Goal: Information Seeking & Learning: Understand process/instructions

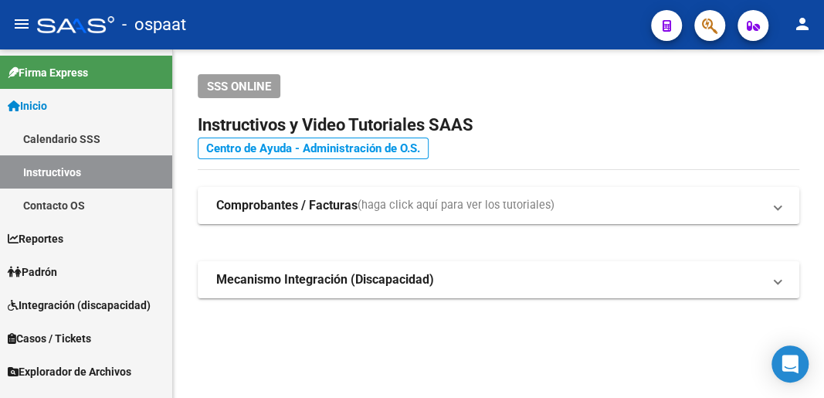
click at [354, 148] on link "Centro de Ayuda - Administración de O.S." at bounding box center [313, 148] width 231 height 22
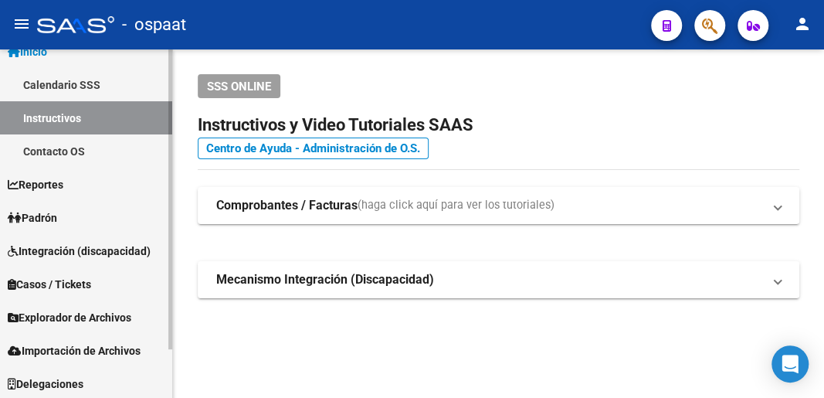
scroll to position [56, 0]
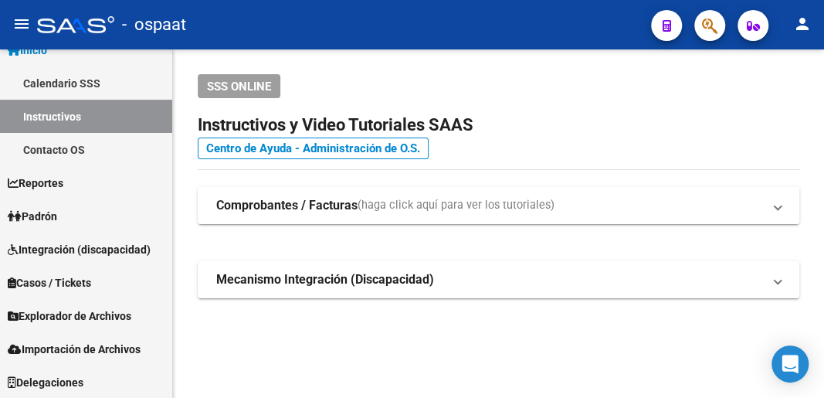
click at [519, 209] on span "(haga click aquí para ver los tutoriales)" at bounding box center [456, 205] width 197 height 17
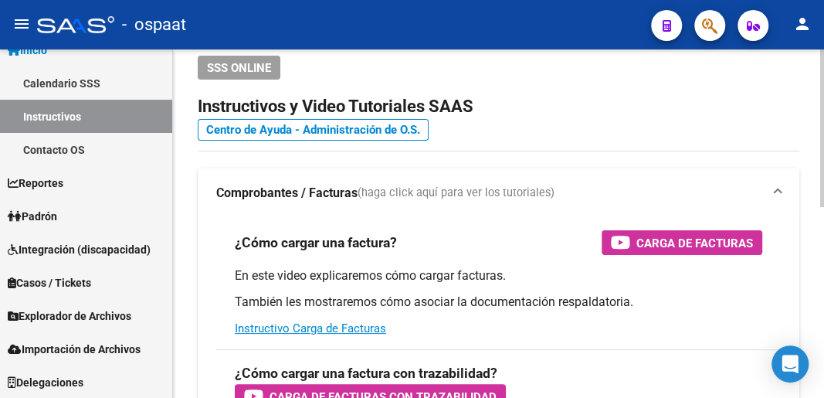
scroll to position [0, 0]
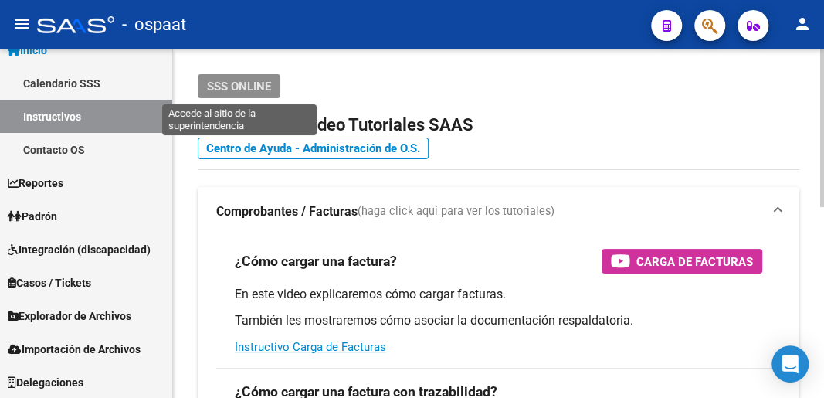
click at [234, 87] on span "SSS ONLINE" at bounding box center [239, 87] width 64 height 14
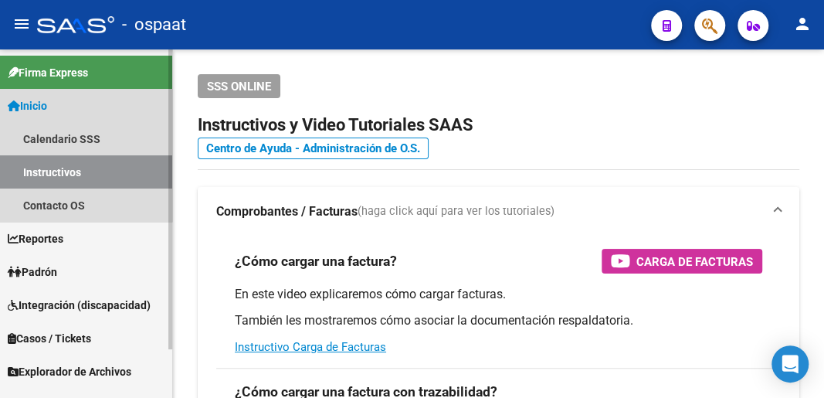
click at [37, 103] on span "Inicio" at bounding box center [27, 105] width 39 height 17
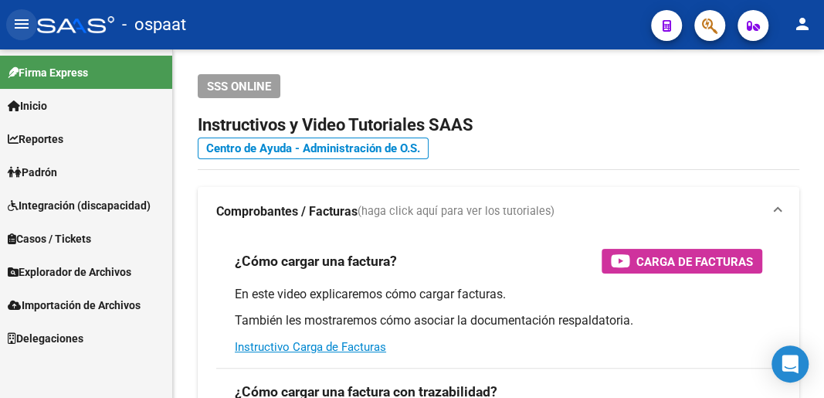
click at [23, 25] on mat-icon "menu" at bounding box center [21, 24] width 19 height 19
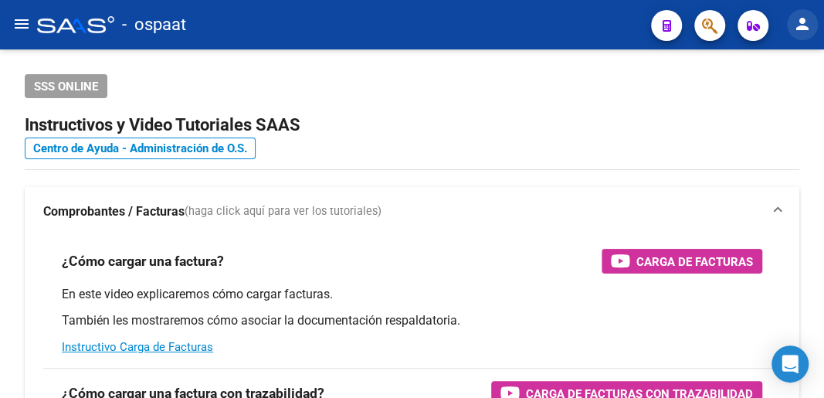
click at [801, 25] on mat-icon "person" at bounding box center [802, 24] width 19 height 19
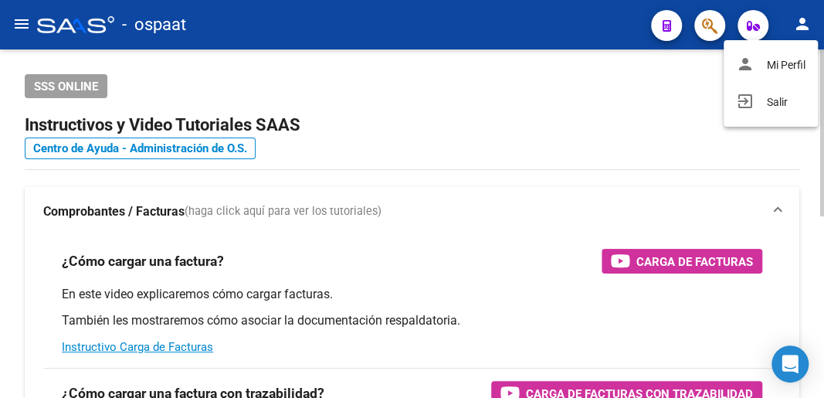
click at [680, 93] on div at bounding box center [412, 199] width 824 height 398
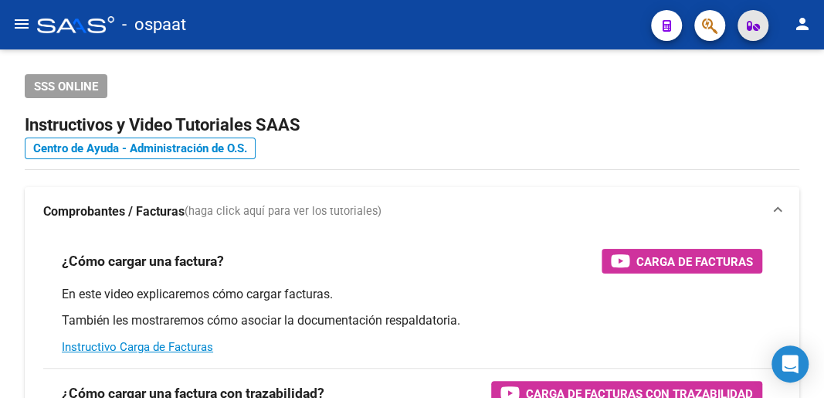
click at [751, 29] on icon "button" at bounding box center [753, 26] width 13 height 12
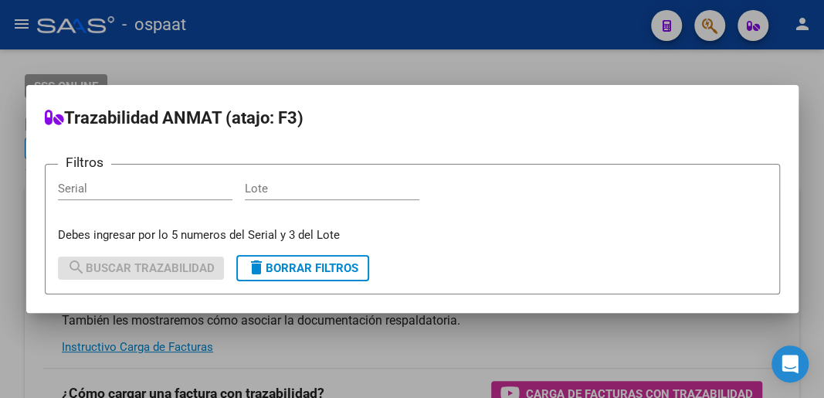
click at [661, 66] on div at bounding box center [412, 199] width 824 height 398
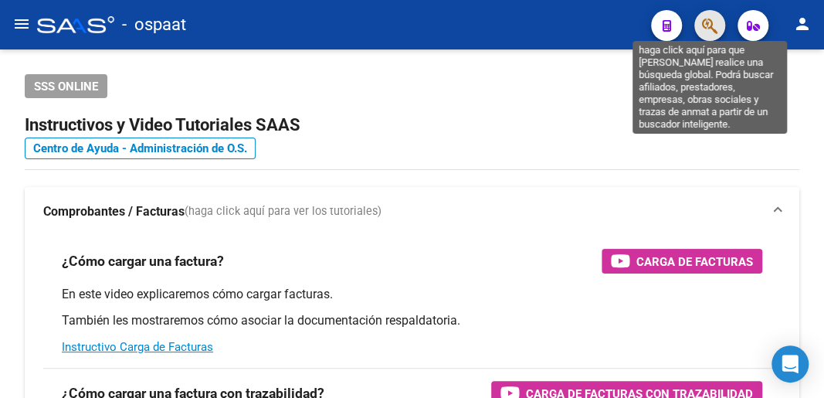
click at [710, 24] on icon "button" at bounding box center [709, 26] width 15 height 18
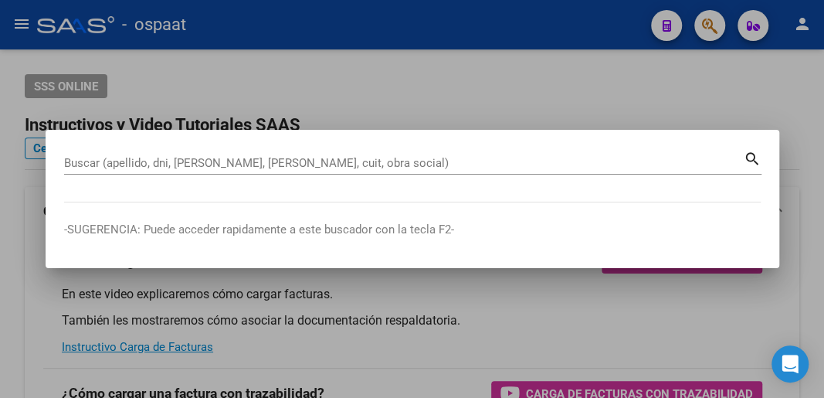
click at [598, 80] on div at bounding box center [412, 199] width 824 height 398
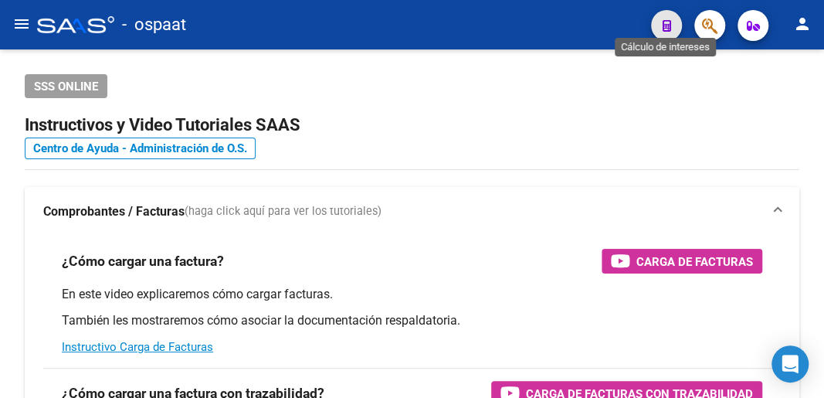
click at [664, 25] on icon "button" at bounding box center [667, 26] width 8 height 12
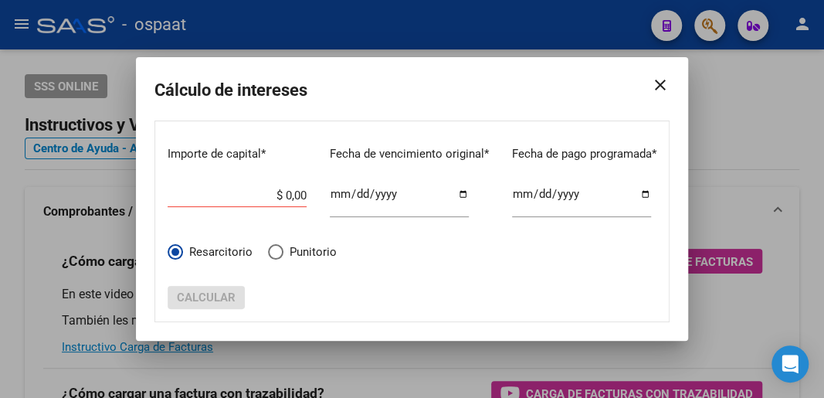
click at [663, 83] on mat-icon "close" at bounding box center [654, 84] width 31 height 43
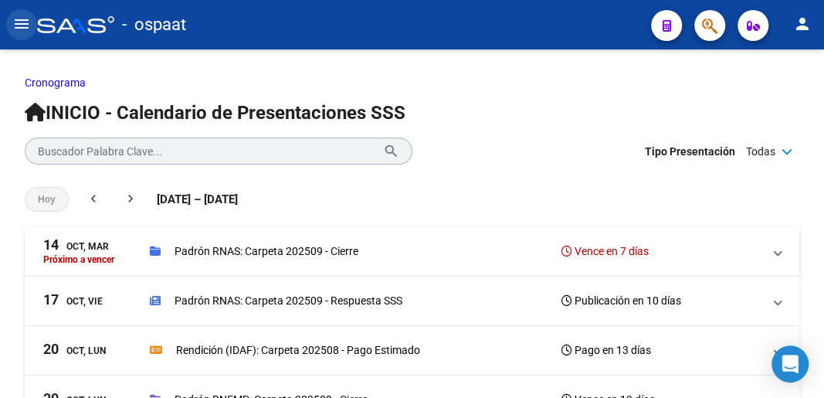
click at [17, 20] on mat-icon "menu" at bounding box center [21, 24] width 19 height 19
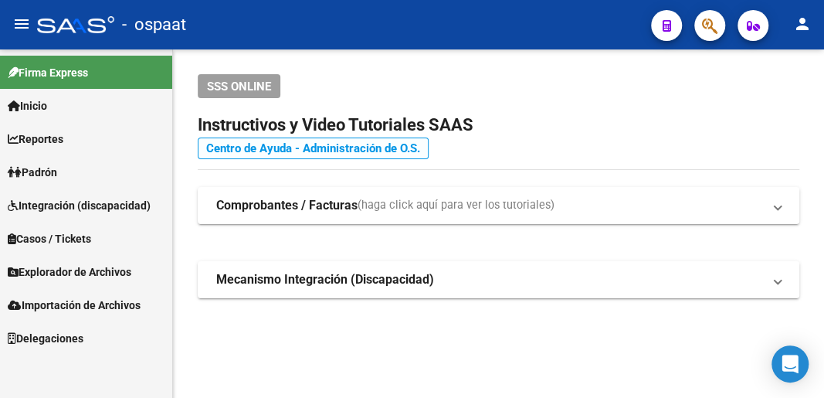
click at [284, 156] on link "Centro de Ayuda - Administración de O.S." at bounding box center [313, 148] width 231 height 22
click at [458, 204] on span "(haga click aquí para ver los tutoriales)" at bounding box center [456, 205] width 197 height 17
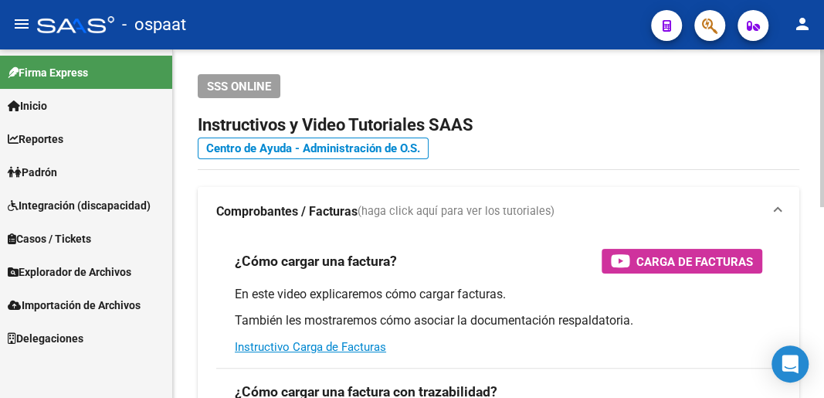
click at [778, 209] on span at bounding box center [778, 211] width 6 height 17
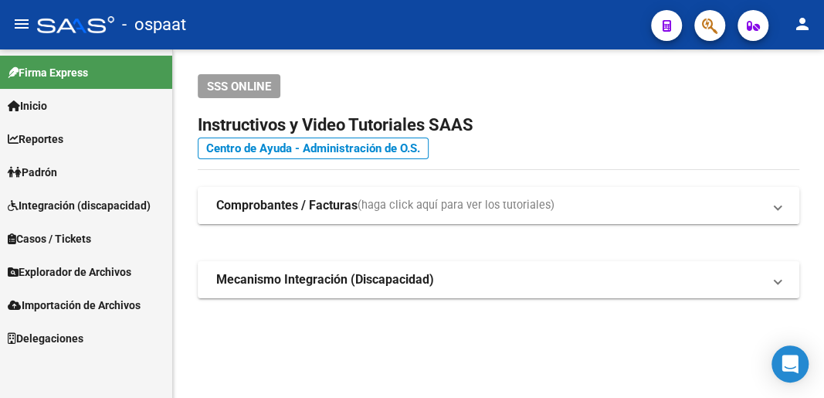
click at [505, 203] on span "(haga click aquí para ver los tutoriales)" at bounding box center [456, 205] width 197 height 17
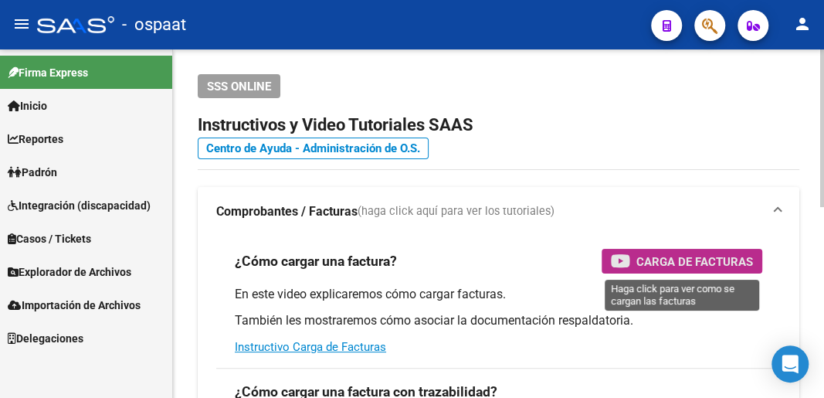
click at [675, 259] on span "Carga de Facturas" at bounding box center [694, 261] width 117 height 19
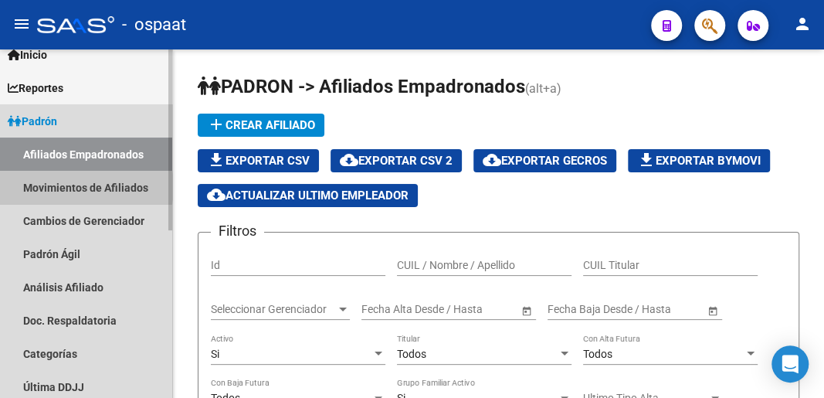
click at [66, 186] on link "Movimientos de Afiliados" at bounding box center [86, 187] width 172 height 33
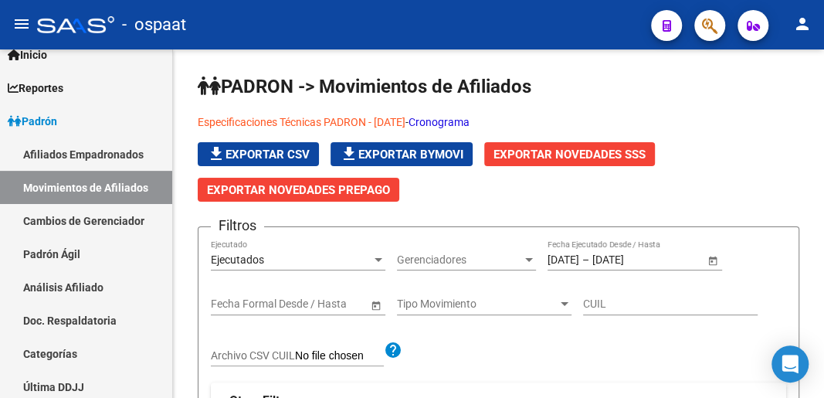
click at [0, 171] on link "Movimientos de Afiliados" at bounding box center [86, 187] width 172 height 33
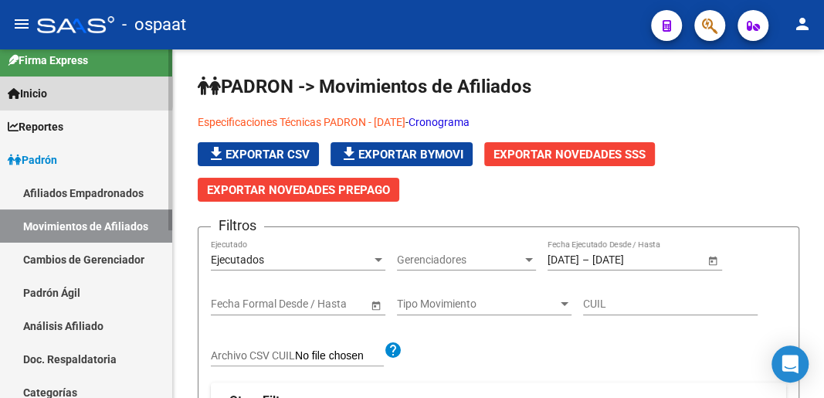
click at [36, 91] on span "Inicio" at bounding box center [27, 93] width 39 height 17
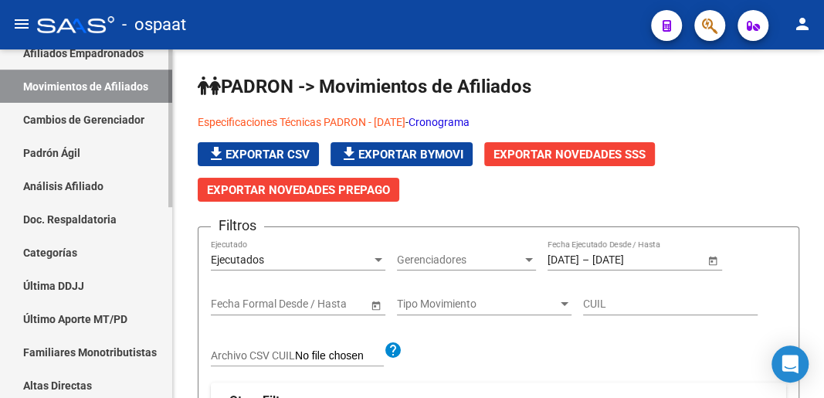
scroll to position [270, 0]
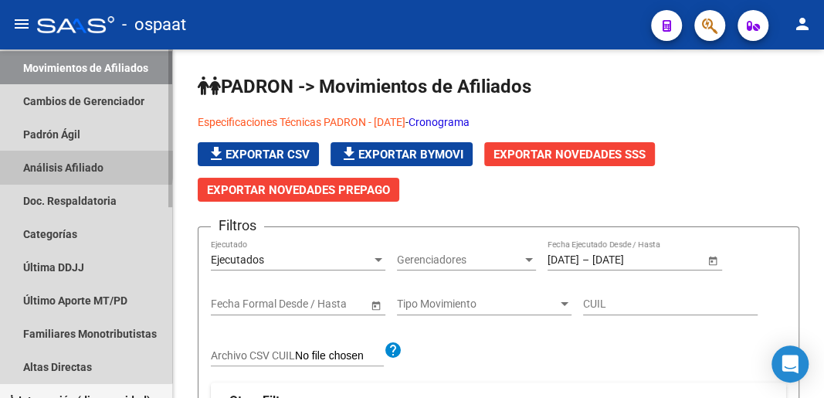
click at [53, 164] on link "Análisis Afiliado" at bounding box center [86, 167] width 172 height 33
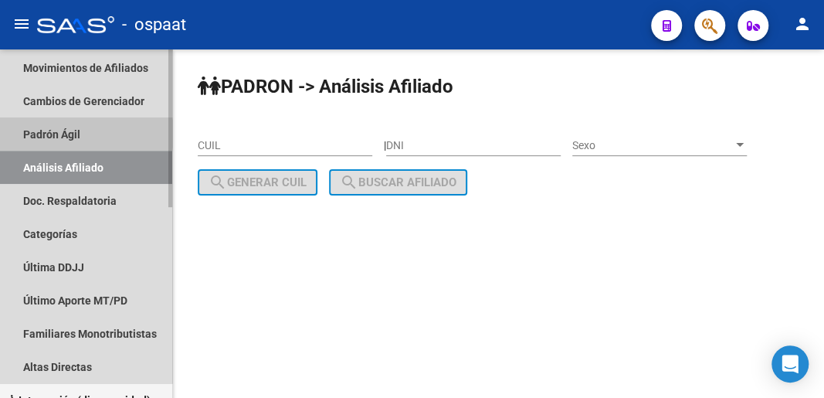
click at [54, 134] on link "Padrón Ágil" at bounding box center [86, 133] width 172 height 33
